Goal: Communication & Community: Participate in discussion

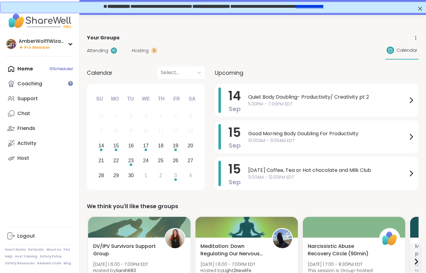
click at [144, 54] on span "Hosting" at bounding box center [140, 50] width 17 height 7
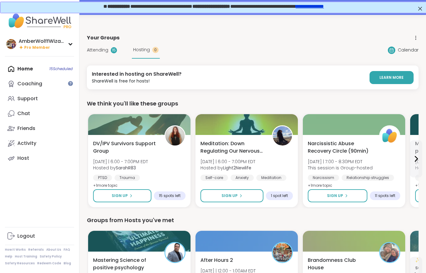
click at [146, 54] on div "Hosting 0" at bounding box center [146, 50] width 28 height 17
click at [104, 52] on span "Attending" at bounding box center [97, 50] width 21 height 7
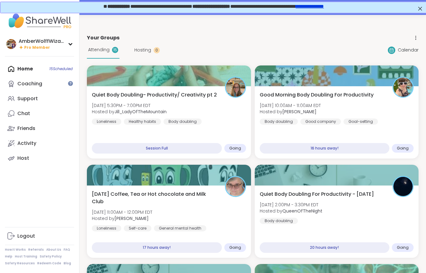
click at [105, 52] on span "Attending" at bounding box center [98, 50] width 21 height 7
click at [226, 114] on div "Quiet Body Doubling- Productivity/ Creativity pt 2 Sun, Sep 14 | 5:30PM - 7:00P…" at bounding box center [169, 108] width 154 height 34
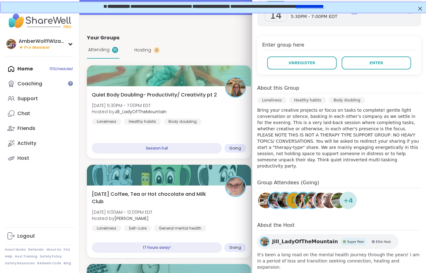
scroll to position [106, 0]
click at [397, 67] on button "Enter" at bounding box center [377, 63] width 70 height 13
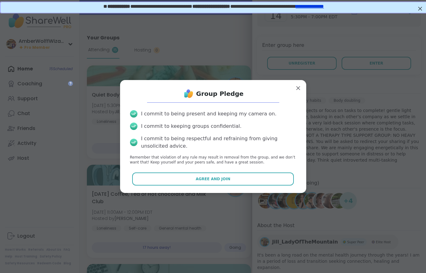
click at [227, 181] on span "Agree and Join" at bounding box center [213, 179] width 35 height 6
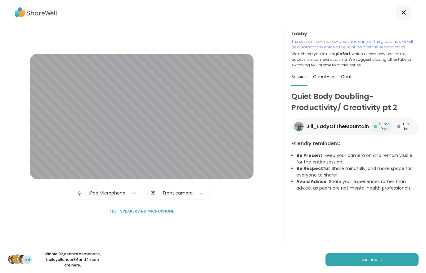
click at [365, 257] on button "Join now" at bounding box center [372, 259] width 93 height 13
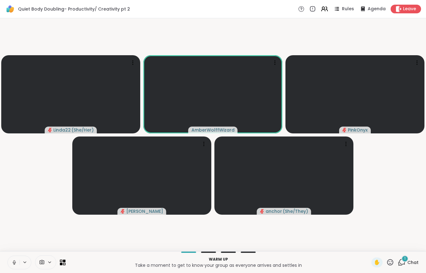
click at [398, 259] on icon at bounding box center [402, 263] width 8 height 8
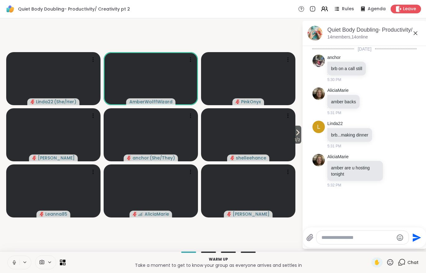
click at [294, 133] on button "1 / 2" at bounding box center [298, 135] width 8 height 18
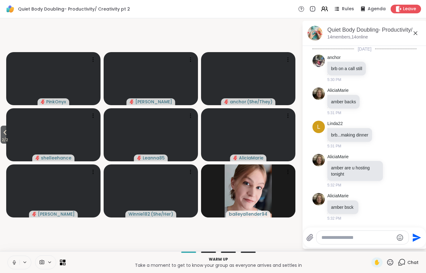
scroll to position [67, 0]
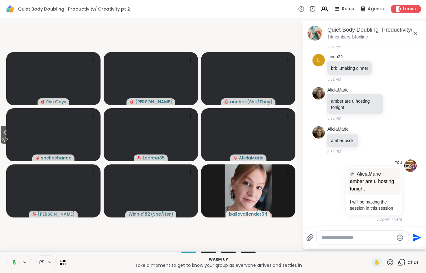
click at [4, 143] on span "2 / 2" at bounding box center [5, 139] width 9 height 7
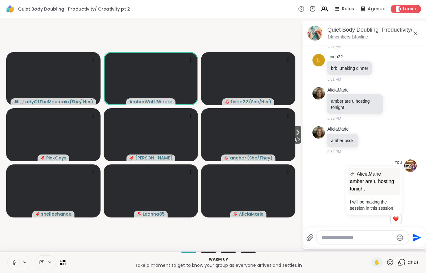
scroll to position [75, 0]
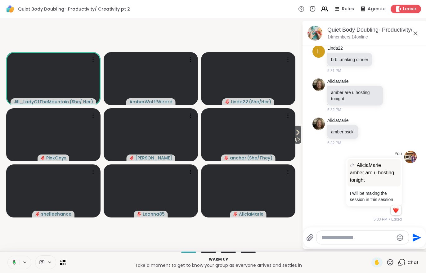
click at [294, 143] on span "1 / 2" at bounding box center [298, 139] width 8 height 7
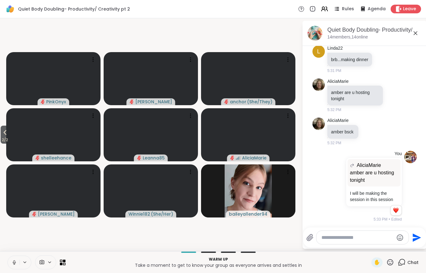
click at [1, 137] on span "2 / 2" at bounding box center [5, 139] width 9 height 7
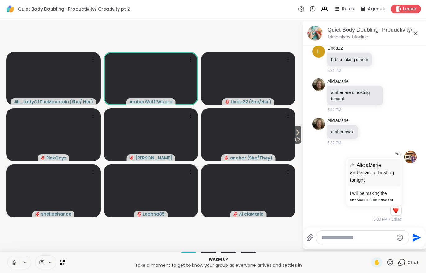
click at [294, 137] on span "1 / 2" at bounding box center [298, 139] width 8 height 7
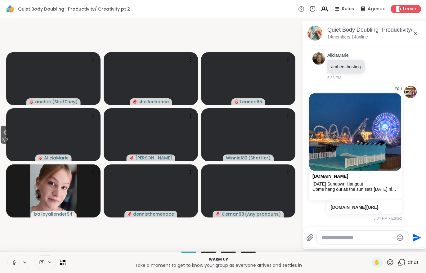
scroll to position [260, 0]
click at [2, 140] on span "2 / 2" at bounding box center [5, 139] width 9 height 7
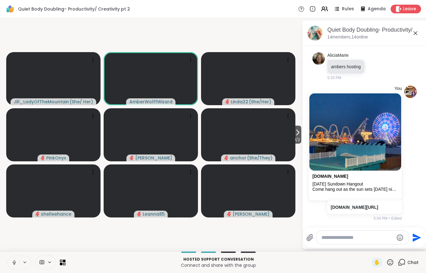
click at [294, 134] on icon at bounding box center [297, 132] width 7 height 7
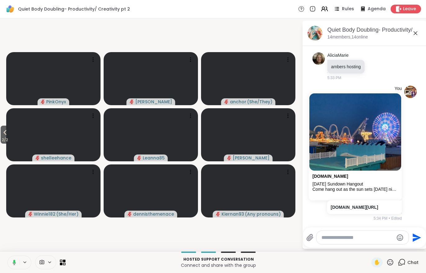
click at [1, 136] on button "2 / 2" at bounding box center [5, 135] width 9 height 18
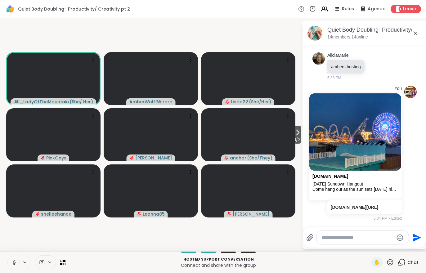
click at [301, 136] on button "1 / 2" at bounding box center [298, 135] width 8 height 18
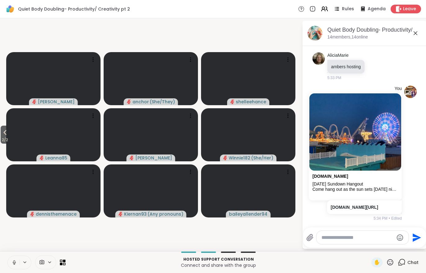
click at [19, 248] on video-player-container "2 / 2 dodi anchor ( She/They ) shelleehance Leanna85 Adrienne_QueenOfTheDawn Wi…" at bounding box center [151, 135] width 295 height 228
click at [15, 266] on button at bounding box center [14, 262] width 12 height 13
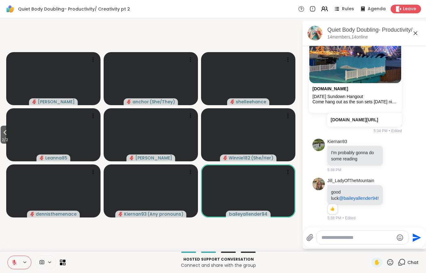
scroll to position [347, 0]
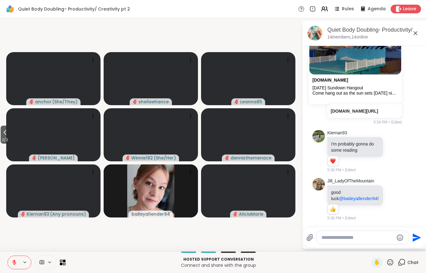
click at [20, 263] on button at bounding box center [25, 262] width 11 height 5
click at [16, 267] on button at bounding box center [14, 262] width 12 height 13
click at [9, 137] on span "2 / 2" at bounding box center [5, 139] width 9 height 7
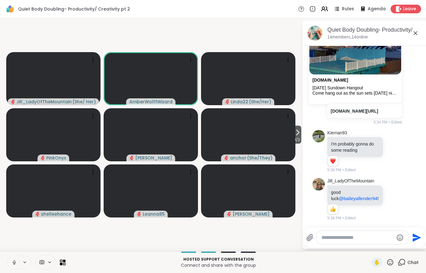
click at [10, 262] on button at bounding box center [14, 262] width 12 height 13
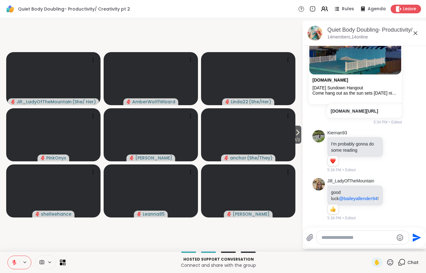
click at [11, 264] on icon at bounding box center [14, 263] width 6 height 6
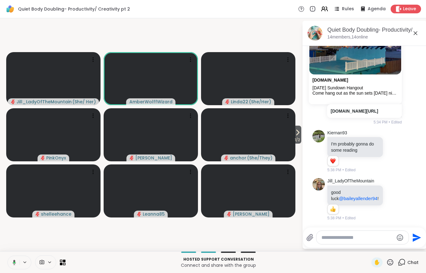
click at [296, 133] on icon at bounding box center [297, 132] width 7 height 7
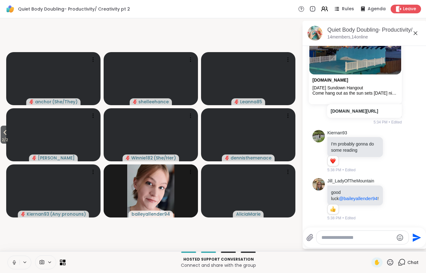
click at [11, 261] on button at bounding box center [14, 262] width 12 height 13
click at [6, 136] on icon at bounding box center [4, 132] width 7 height 7
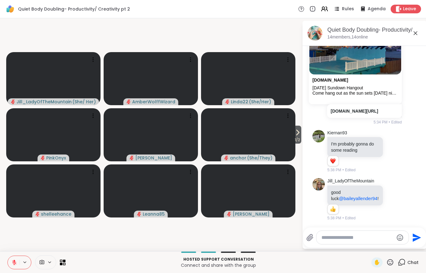
click at [10, 263] on button at bounding box center [14, 262] width 12 height 13
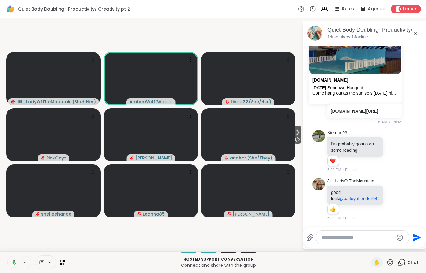
click at [299, 134] on icon at bounding box center [297, 132] width 7 height 7
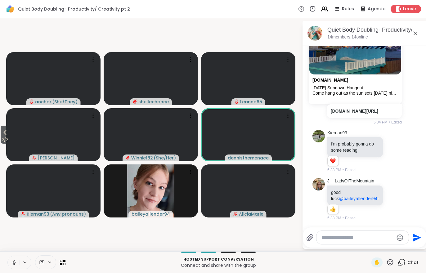
click at [14, 265] on icon at bounding box center [14, 263] width 6 height 6
click at [343, 244] on div at bounding box center [363, 237] width 92 height 13
click at [347, 240] on textarea "Type your message" at bounding box center [358, 238] width 72 height 6
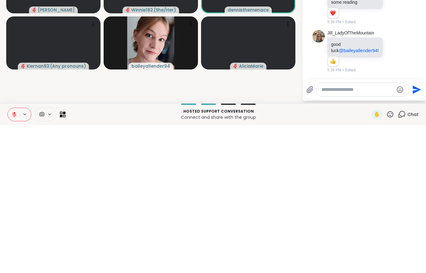
click at [409, 259] on span "Chat" at bounding box center [412, 262] width 11 height 6
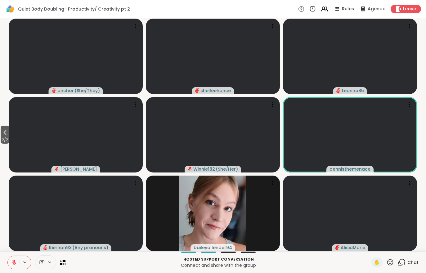
click at [5, 135] on icon at bounding box center [4, 132] width 7 height 7
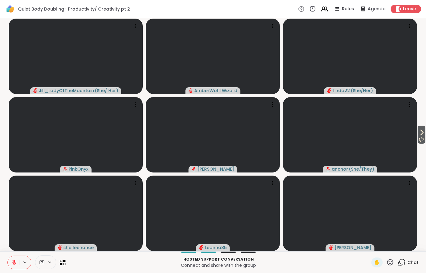
click at [425, 138] on span "1 / 2" at bounding box center [422, 139] width 8 height 7
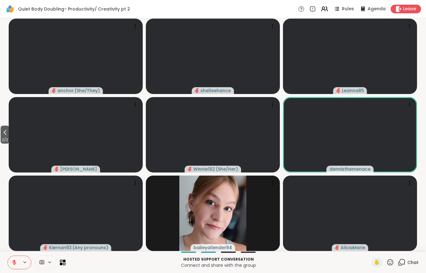
click at [403, 265] on icon at bounding box center [400, 264] width 4 height 4
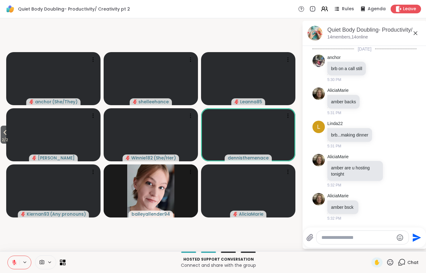
scroll to position [401, 0]
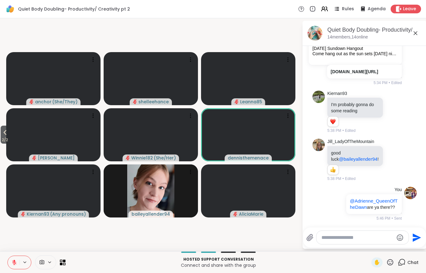
click at [414, 267] on div "Chat" at bounding box center [408, 263] width 21 height 10
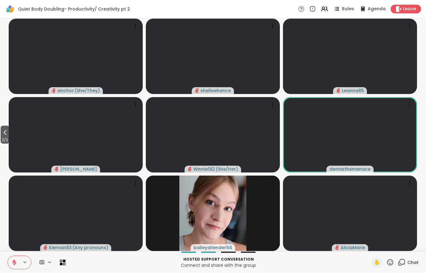
click at [417, 262] on span "Chat" at bounding box center [412, 262] width 11 height 6
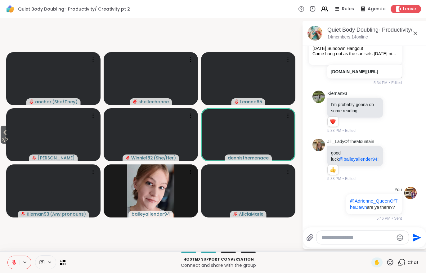
click at [13, 133] on video at bounding box center [53, 134] width 94 height 53
click at [106, 245] on video-player-container "2 / 2 anchor ( She/They ) shelleehance Leanna85 Adrienne_QueenOfTheDawn View Pr…" at bounding box center [151, 135] width 295 height 228
click at [9, 138] on span "2 / 2" at bounding box center [5, 139] width 9 height 7
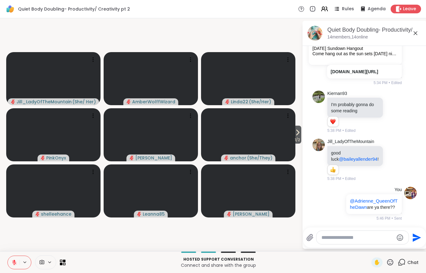
click at [300, 136] on icon at bounding box center [297, 132] width 7 height 7
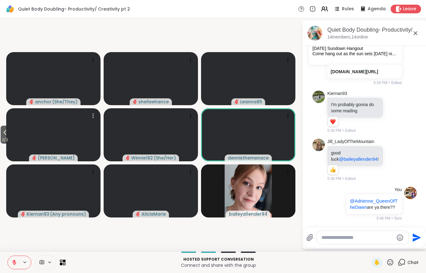
click at [12, 142] on video at bounding box center [53, 134] width 94 height 53
click at [6, 139] on span "2 / 2" at bounding box center [5, 139] width 9 height 7
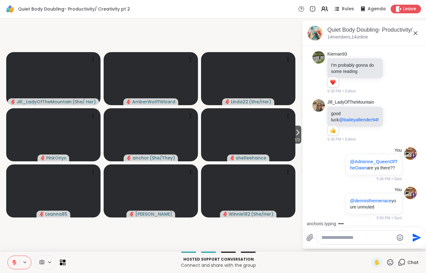
scroll to position [479, 0]
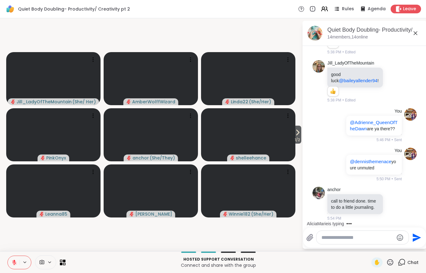
click at [295, 136] on icon at bounding box center [297, 132] width 7 height 7
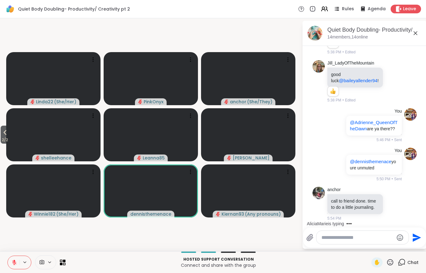
scroll to position [555, 0]
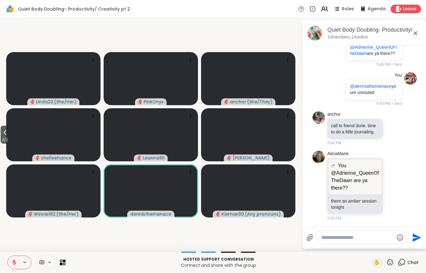
click at [1, 143] on span "2 / 2" at bounding box center [5, 139] width 9 height 7
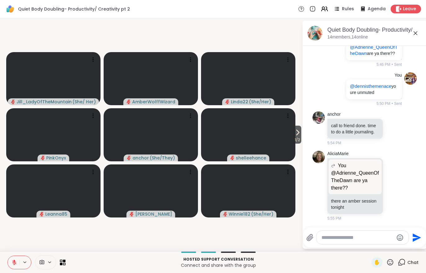
click at [301, 138] on span "1 / 2" at bounding box center [298, 139] width 8 height 7
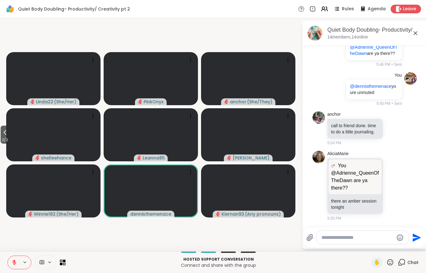
click at [8, 137] on span "2 / 2" at bounding box center [5, 139] width 9 height 7
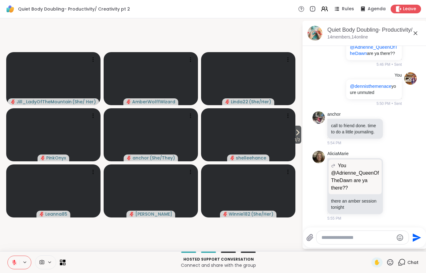
click at [299, 139] on span "1 / 2" at bounding box center [298, 139] width 8 height 7
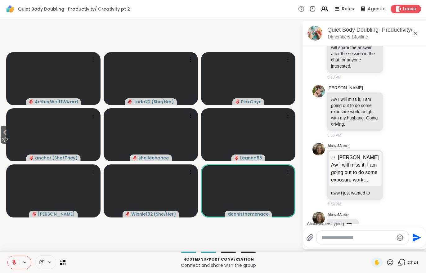
scroll to position [925, 0]
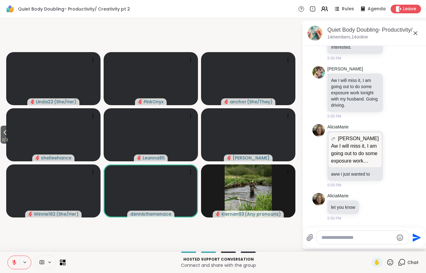
click at [9, 137] on span "2 / 2" at bounding box center [5, 139] width 9 height 7
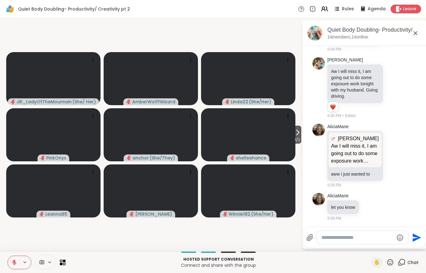
click at [297, 133] on icon at bounding box center [298, 132] width 2 height 5
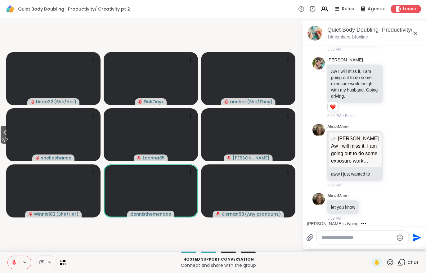
scroll to position [967, 0]
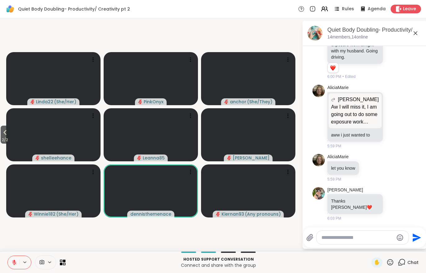
click at [9, 262] on button at bounding box center [14, 262] width 12 height 13
click at [1, 140] on span "2 / 2" at bounding box center [5, 139] width 9 height 7
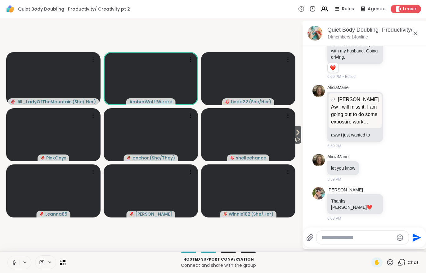
click at [11, 265] on button at bounding box center [14, 262] width 12 height 13
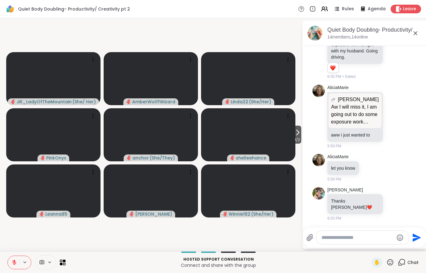
click at [299, 137] on span "1 / 2" at bounding box center [298, 139] width 8 height 7
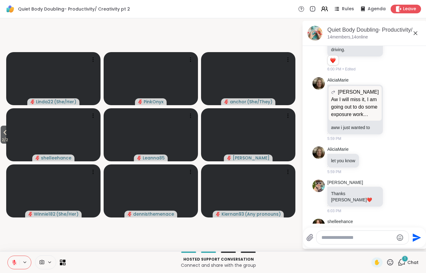
scroll to position [1019, 0]
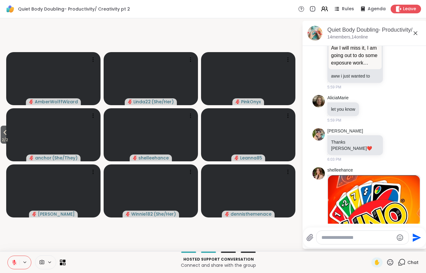
click at [5, 142] on span "2 / 2" at bounding box center [5, 139] width 9 height 7
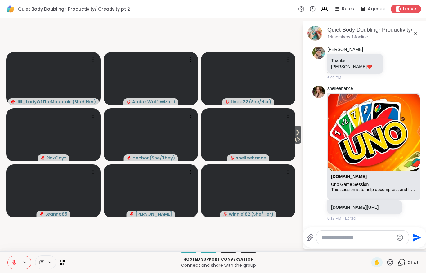
scroll to position [1306, 0]
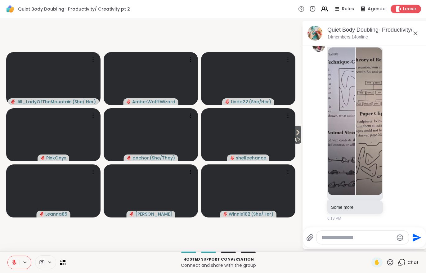
click at [300, 138] on span "1 / 2" at bounding box center [298, 139] width 8 height 7
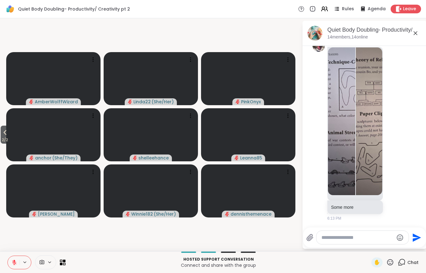
click at [11, 138] on video at bounding box center [53, 134] width 94 height 53
click at [100, 250] on div "2 / 2 AmberWolffWizard Linda22 ( She/Her ) PinkOnyx anchor ( She/They ) View Pr…" at bounding box center [213, 134] width 426 height 233
click at [4, 127] on button "2 / 2" at bounding box center [5, 135] width 9 height 18
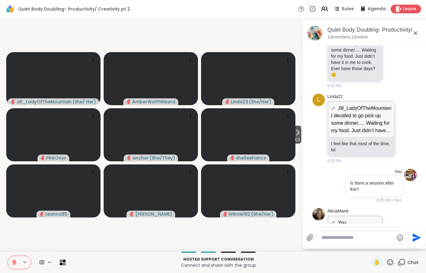
scroll to position [1545, 0]
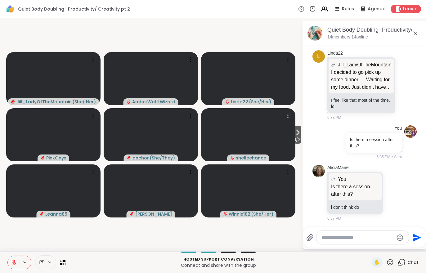
click at [291, 138] on video at bounding box center [248, 134] width 94 height 53
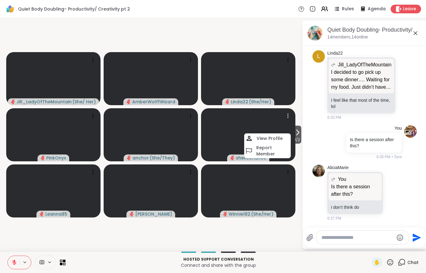
click at [298, 136] on icon at bounding box center [297, 132] width 7 height 7
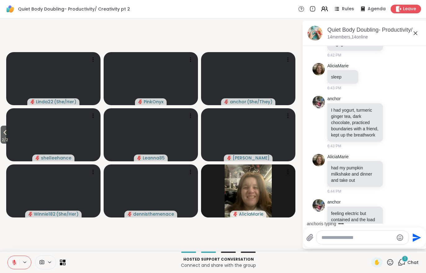
scroll to position [2305, 0]
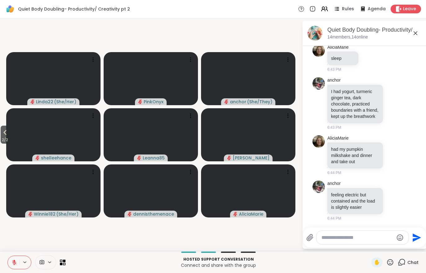
click at [1, 126] on button "2 / 2" at bounding box center [5, 135] width 9 height 18
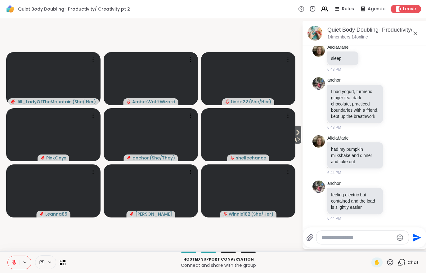
click at [295, 140] on span "1 / 2" at bounding box center [298, 139] width 8 height 7
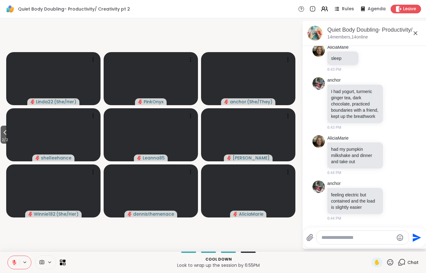
click at [7, 139] on span "2 / 2" at bounding box center [5, 139] width 9 height 7
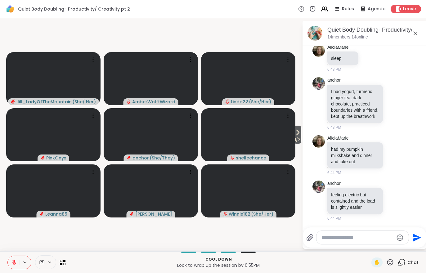
click at [14, 260] on icon at bounding box center [14, 261] width 2 height 2
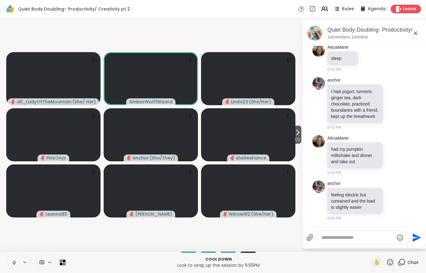
click at [297, 141] on span "1 / 2" at bounding box center [298, 139] width 8 height 7
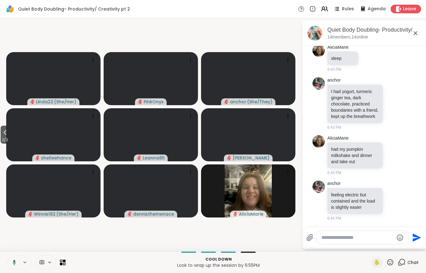
click at [9, 137] on span "2 / 2" at bounding box center [5, 139] width 9 height 7
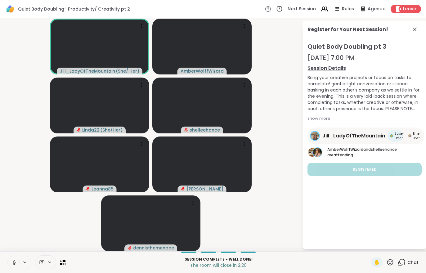
click at [406, 10] on span "Leave" at bounding box center [409, 9] width 13 height 6
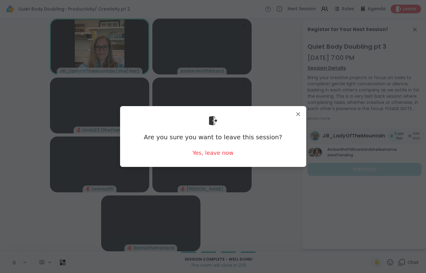
click at [213, 161] on div "Are you sure you want to leave this session? Yes, leave now" at bounding box center [213, 136] width 176 height 51
click at [214, 151] on div "Yes, leave now" at bounding box center [212, 153] width 41 height 8
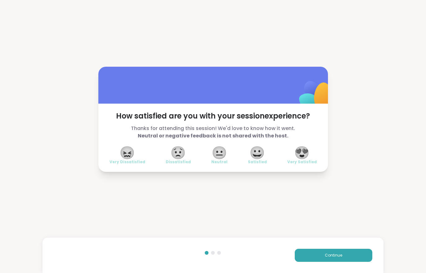
click at [330, 253] on span "Continue" at bounding box center [333, 256] width 17 height 6
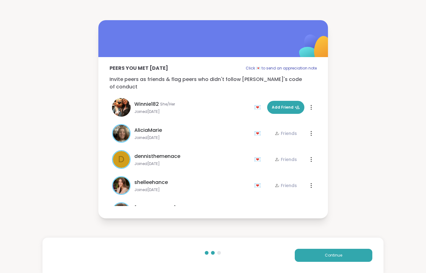
click at [330, 253] on span "Continue" at bounding box center [333, 256] width 17 height 6
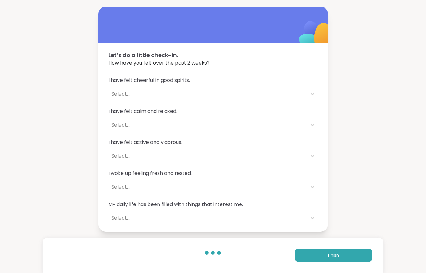
click at [326, 261] on button "Finish" at bounding box center [334, 255] width 78 height 13
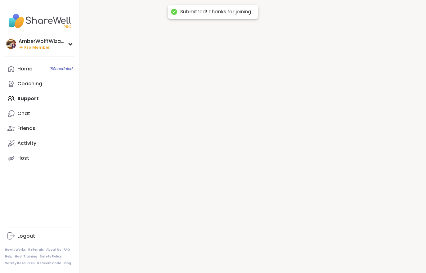
click at [326, 260] on div at bounding box center [252, 136] width 347 height 273
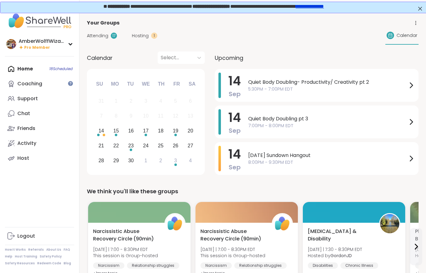
click at [149, 37] on div "Hosting 1" at bounding box center [144, 36] width 25 height 7
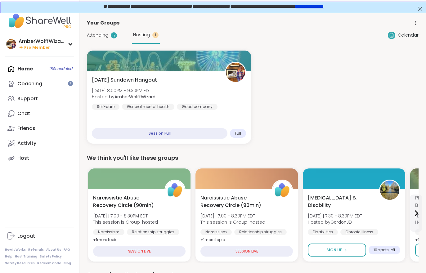
click at [106, 35] on span "Attending" at bounding box center [97, 35] width 21 height 7
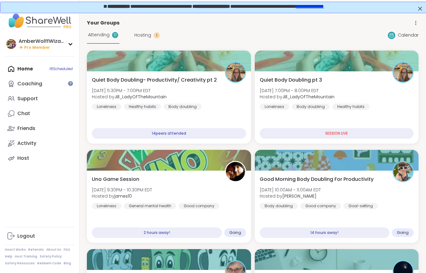
click at [364, 107] on div "Healthy habits" at bounding box center [350, 107] width 37 height 6
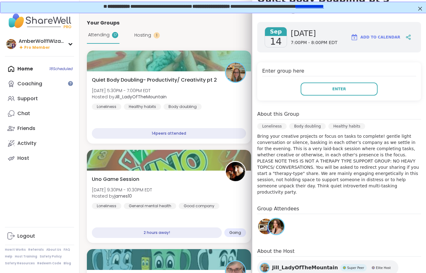
scroll to position [69, 0]
click at [341, 95] on button "Enter" at bounding box center [339, 89] width 77 height 13
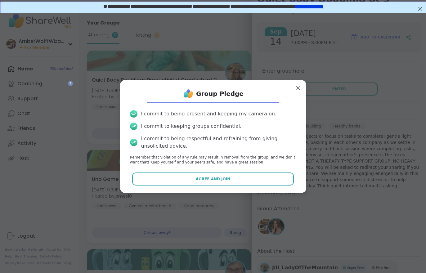
click at [239, 184] on button "Agree and Join" at bounding box center [213, 179] width 162 height 13
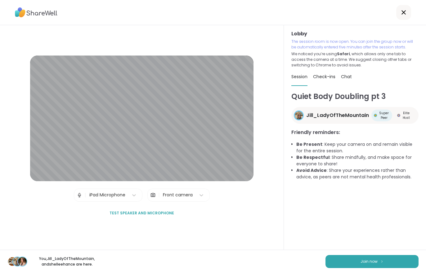
click at [372, 268] on button "Join now" at bounding box center [372, 261] width 93 height 13
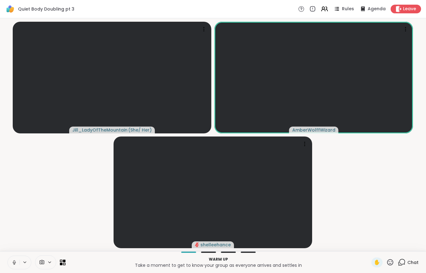
click at [13, 267] on button at bounding box center [14, 262] width 12 height 13
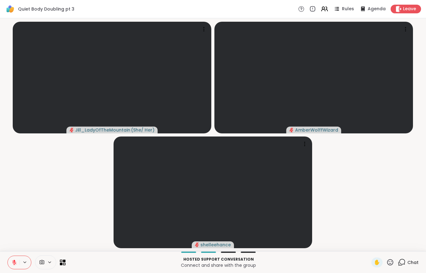
click at [406, 253] on div "Hosted support conversation Connect and share with the group ✋ Chat" at bounding box center [213, 262] width 426 height 22
click at [406, 267] on div "Chat" at bounding box center [408, 263] width 21 height 10
